Goal: Transaction & Acquisition: Purchase product/service

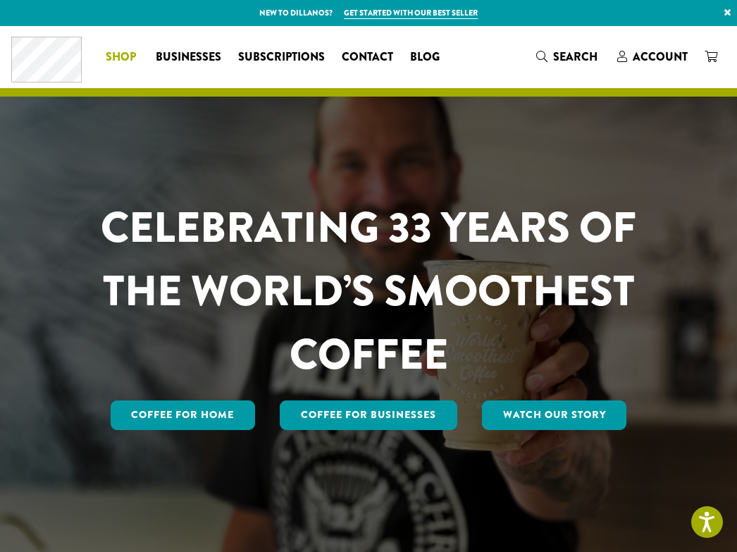
click at [130, 53] on span "Shop" at bounding box center [121, 58] width 30 height 18
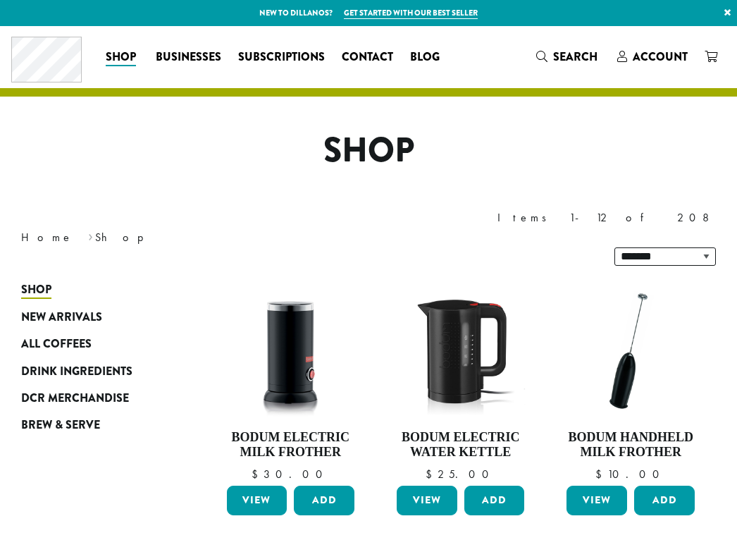
click at [259, 486] on link "View" at bounding box center [257, 501] width 61 height 30
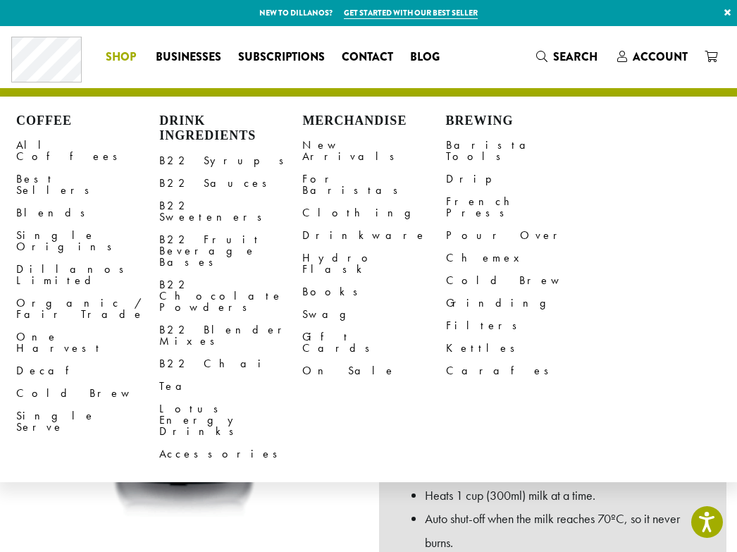
click at [101, 53] on li "Coffee All Coffees Best Sellers Blends Single Origins Dillanos Limited Organic …" at bounding box center [122, 57] width 50 height 23
click at [178, 165] on link "B22 Syrups" at bounding box center [230, 160] width 143 height 23
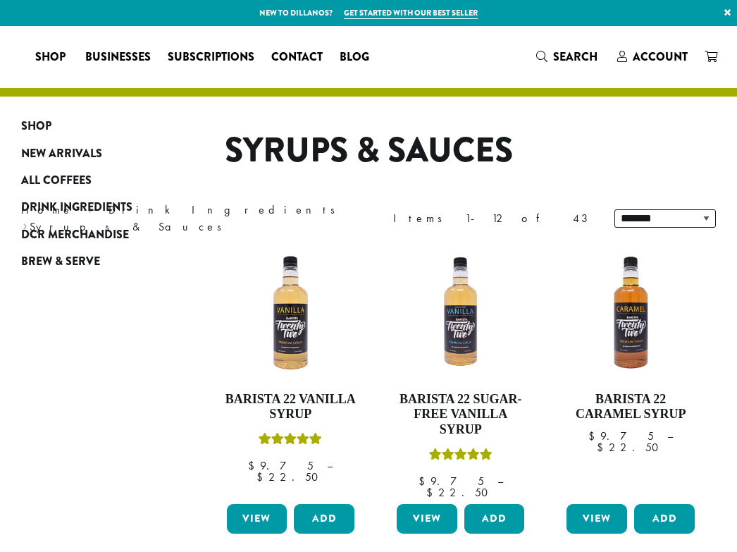
select select
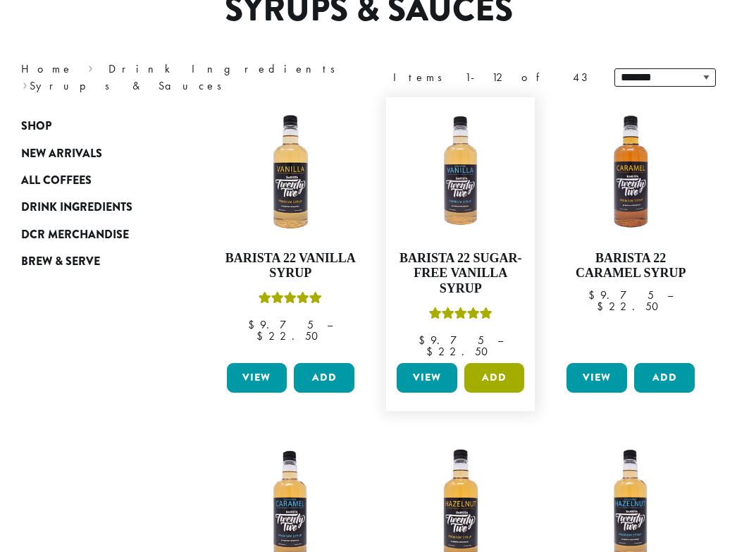
click at [505, 363] on button "Add" at bounding box center [495, 378] width 61 height 30
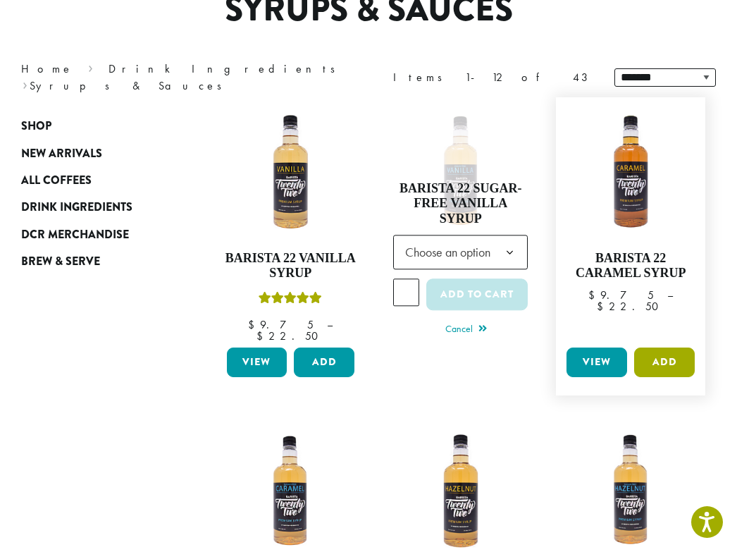
drag, startPoint x: 682, startPoint y: 348, endPoint x: 645, endPoint y: 353, distance: 37.7
click at [681, 348] on button "Add" at bounding box center [665, 363] width 61 height 30
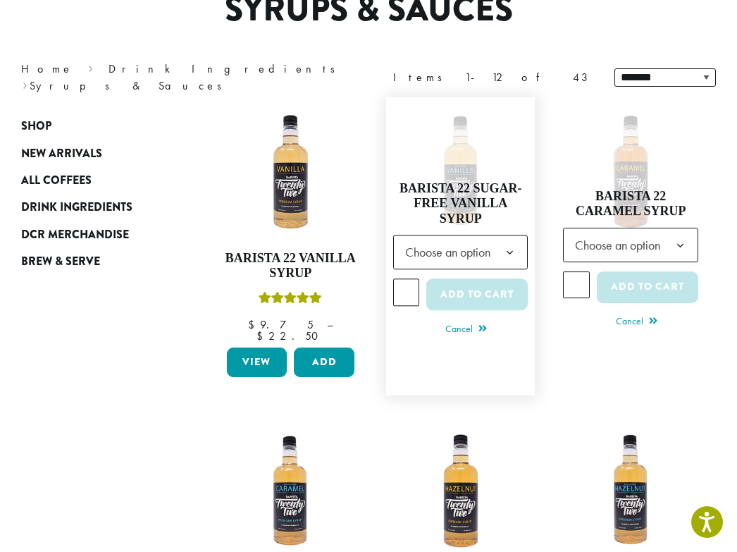
click at [478, 241] on span "Choose an option" at bounding box center [452, 252] width 105 height 27
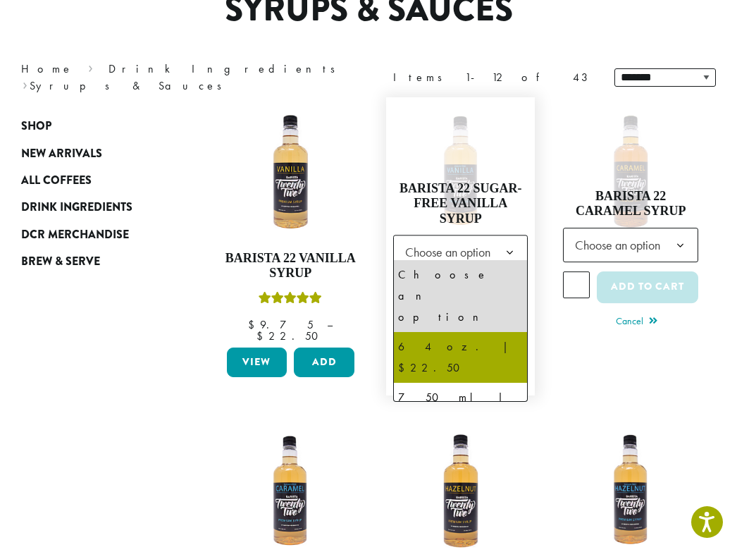
select select "*****"
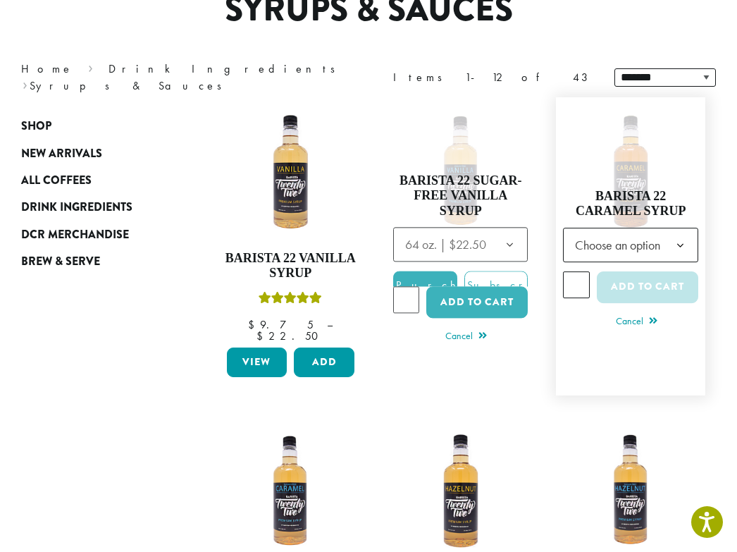
click at [644, 250] on span "Choose an option" at bounding box center [622, 244] width 105 height 27
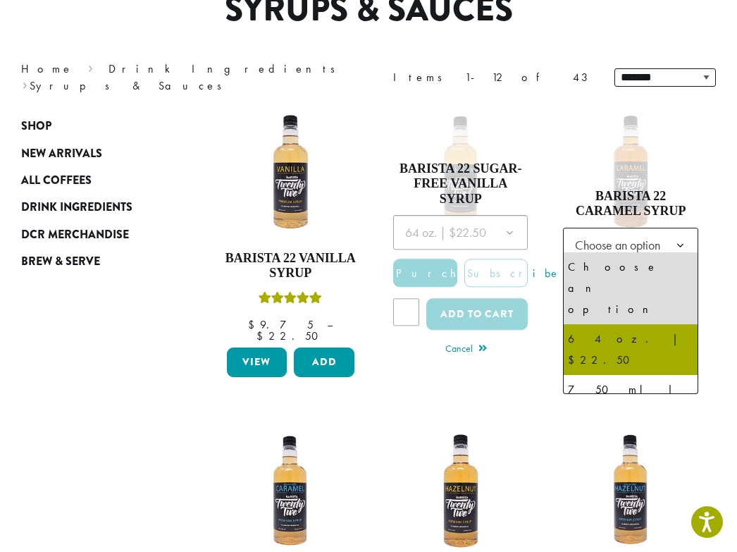
select select "*****"
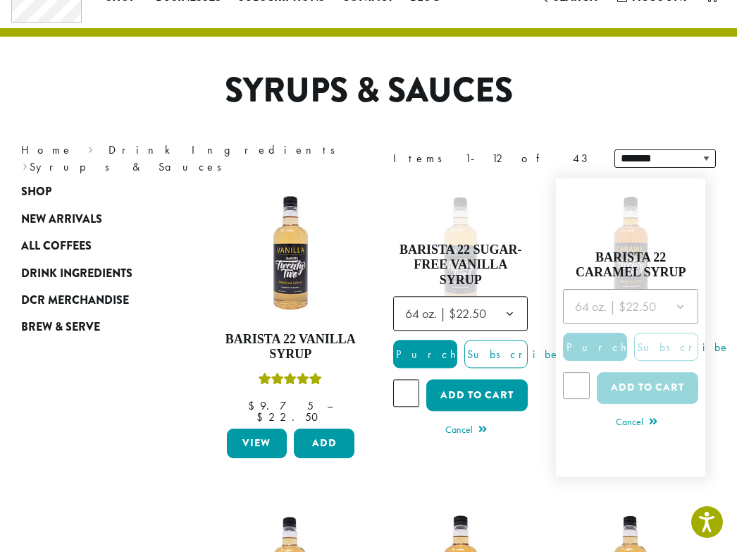
scroll to position [0, 0]
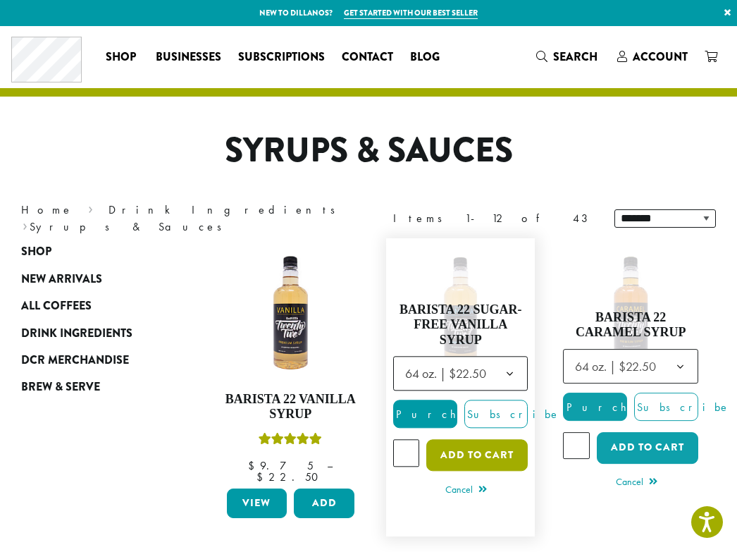
click at [464, 445] on button "Add to cart" at bounding box center [478, 456] width 102 height 32
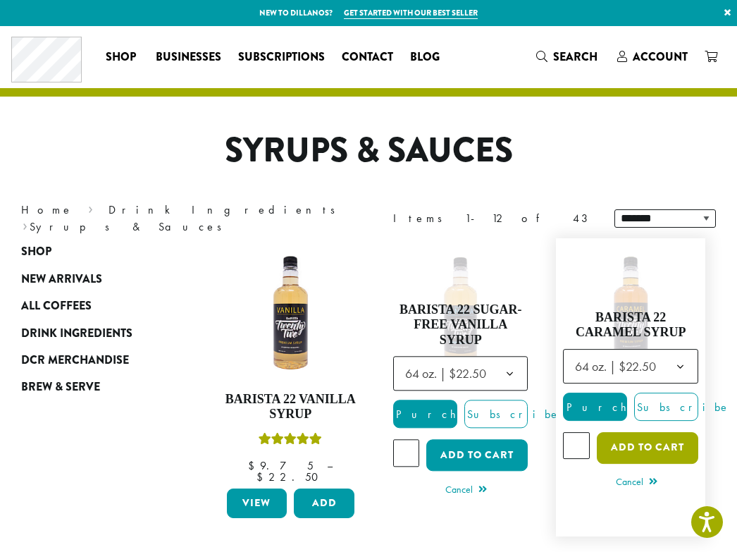
click at [623, 438] on button "Add to cart" at bounding box center [648, 448] width 102 height 32
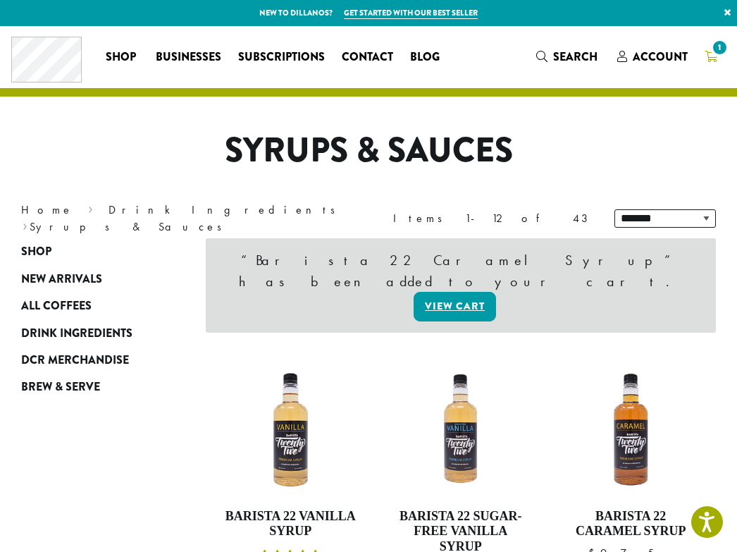
click at [717, 49] on span "1" at bounding box center [720, 47] width 19 height 19
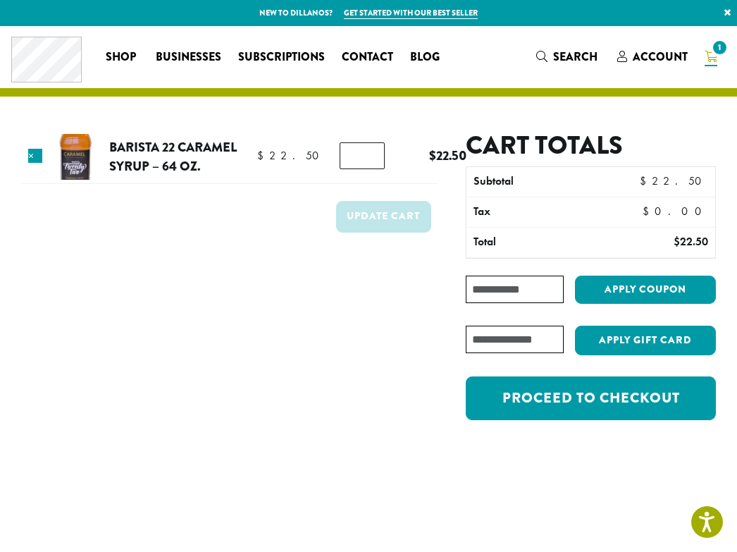
click at [552, 292] on input "Coupon:" at bounding box center [515, 289] width 98 height 27
paste input "**********"
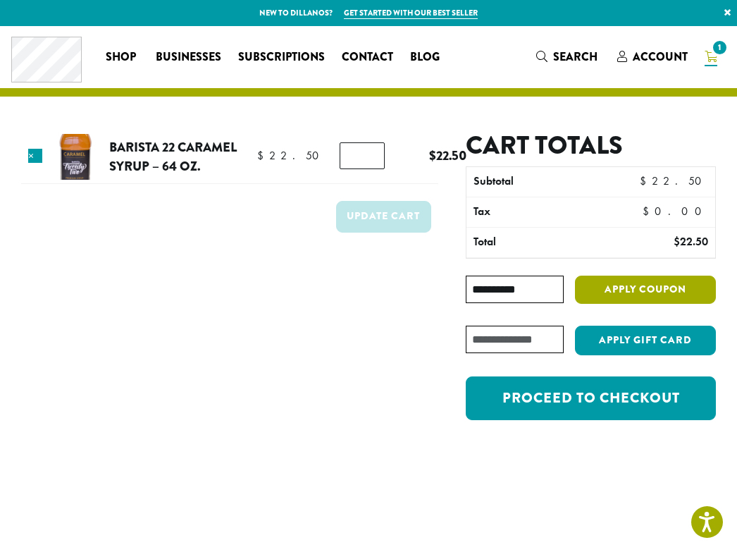
type input "**********"
click at [666, 276] on button "Apply coupon" at bounding box center [645, 290] width 141 height 29
click at [665, 289] on button "Apply coupon" at bounding box center [645, 290] width 141 height 29
